Goal: Navigation & Orientation: Find specific page/section

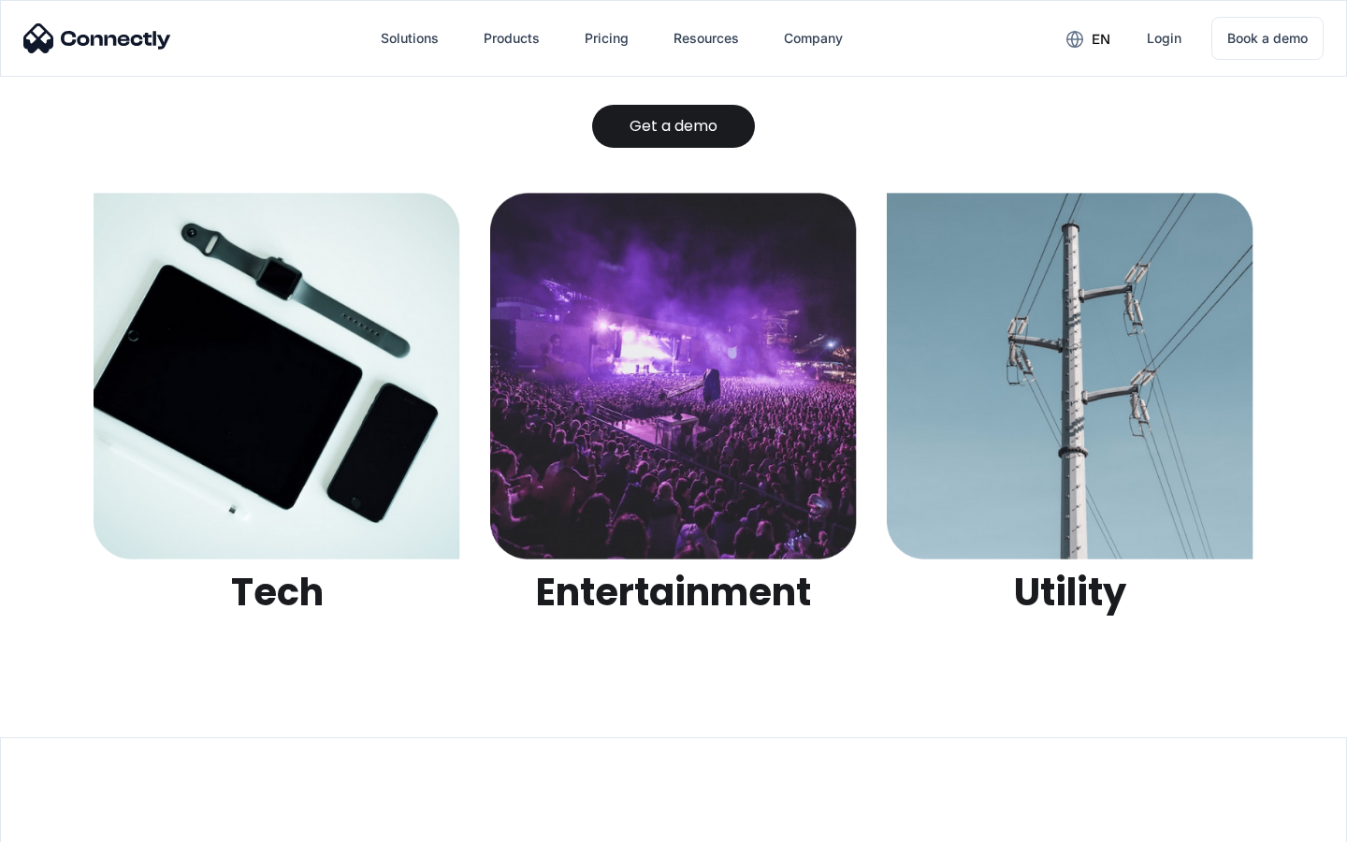
scroll to position [5900, 0]
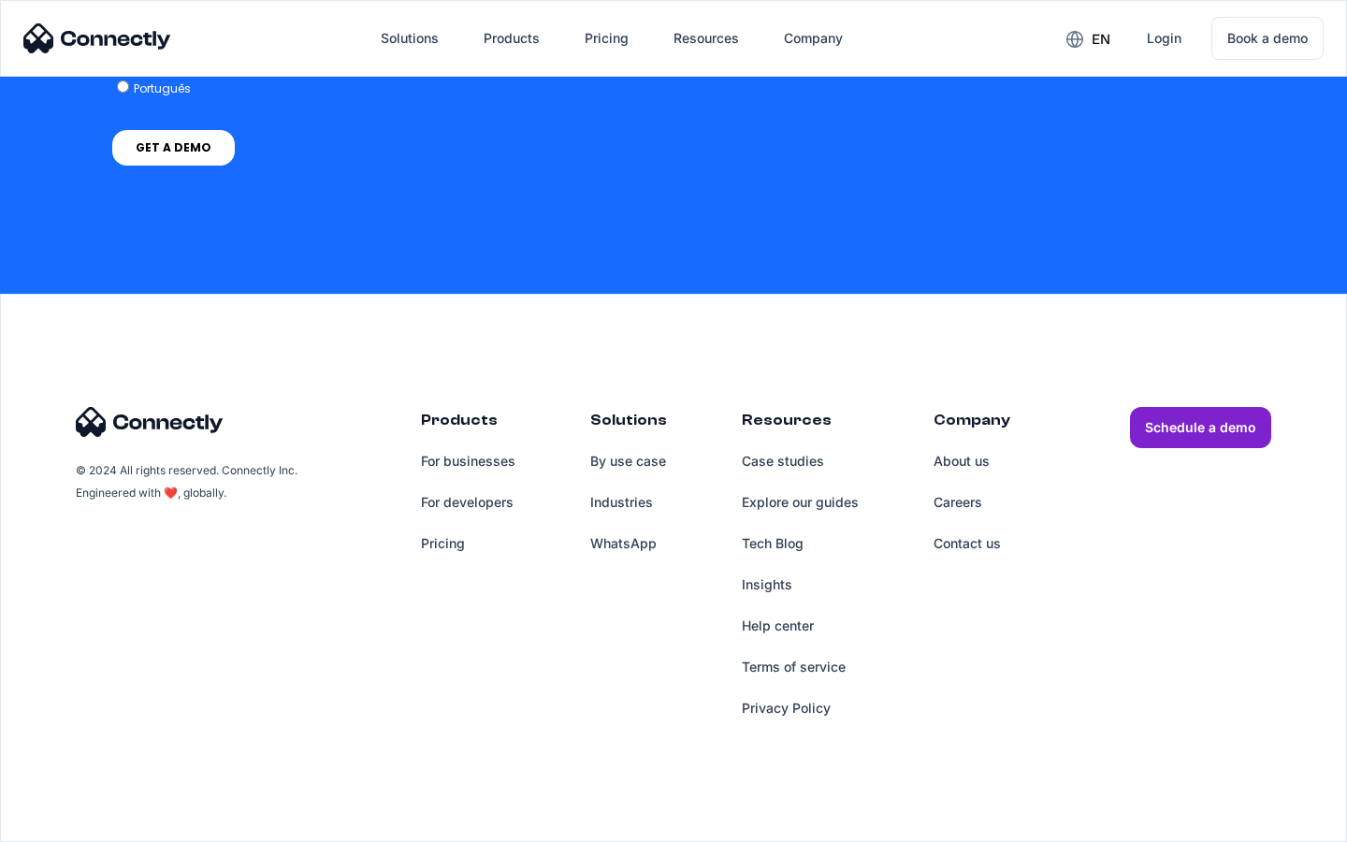
scroll to position [1401, 0]
